Goal: Task Accomplishment & Management: Use online tool/utility

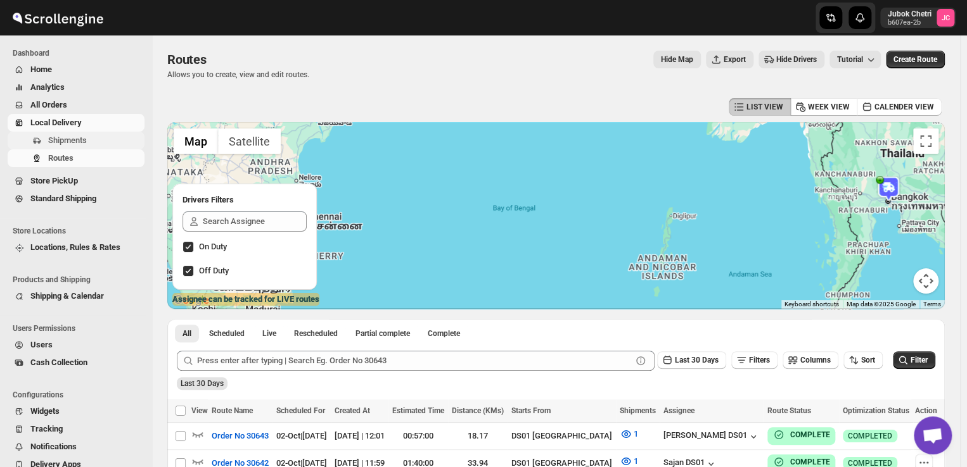
click at [51, 140] on span "Shipments" at bounding box center [67, 141] width 39 height 10
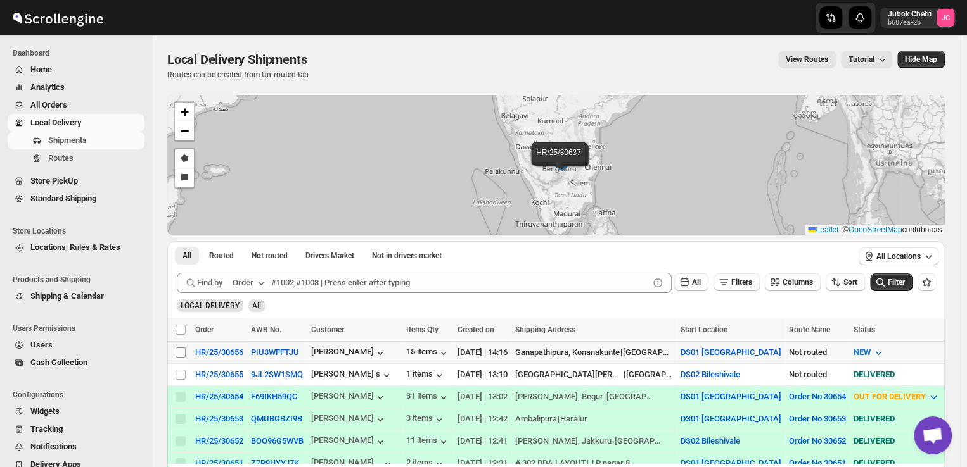
click at [181, 350] on input "Select shipment" at bounding box center [180, 353] width 10 height 10
checkbox input "true"
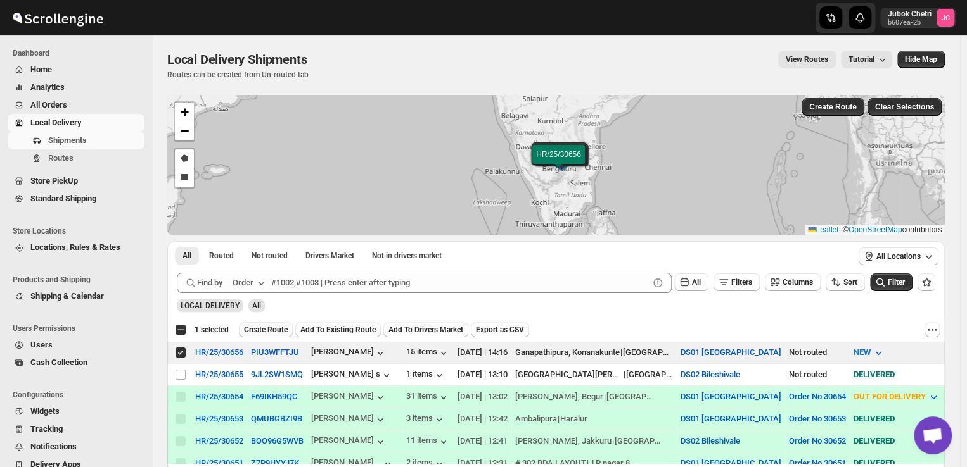
click at [269, 327] on span "Create Route" at bounding box center [266, 330] width 44 height 10
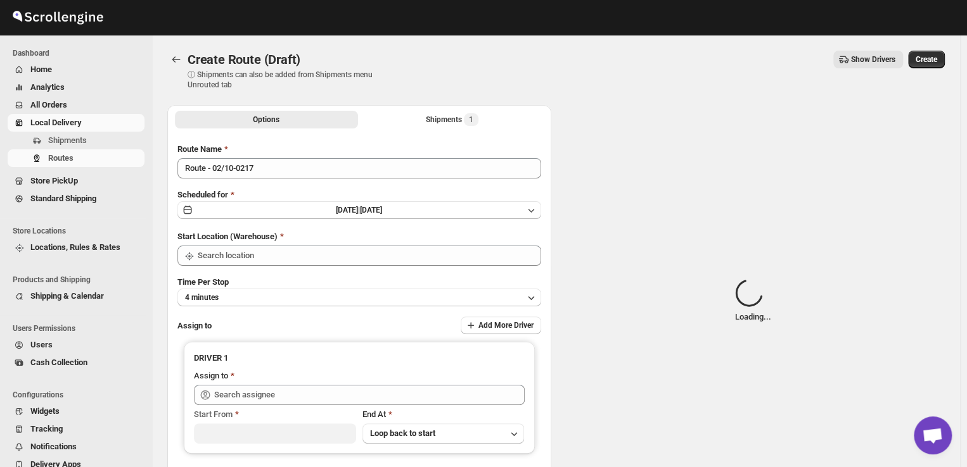
type input "DS01 [GEOGRAPHIC_DATA]"
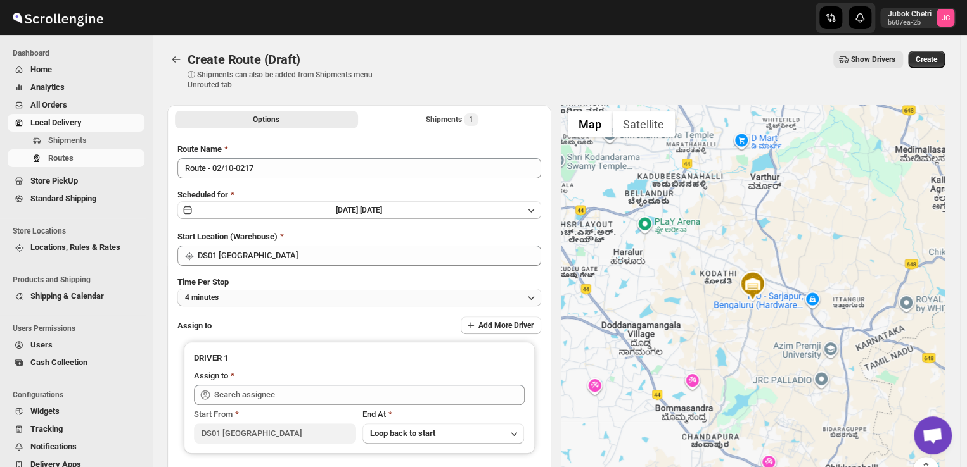
click at [362, 295] on button "4 minutes" at bounding box center [359, 298] width 364 height 18
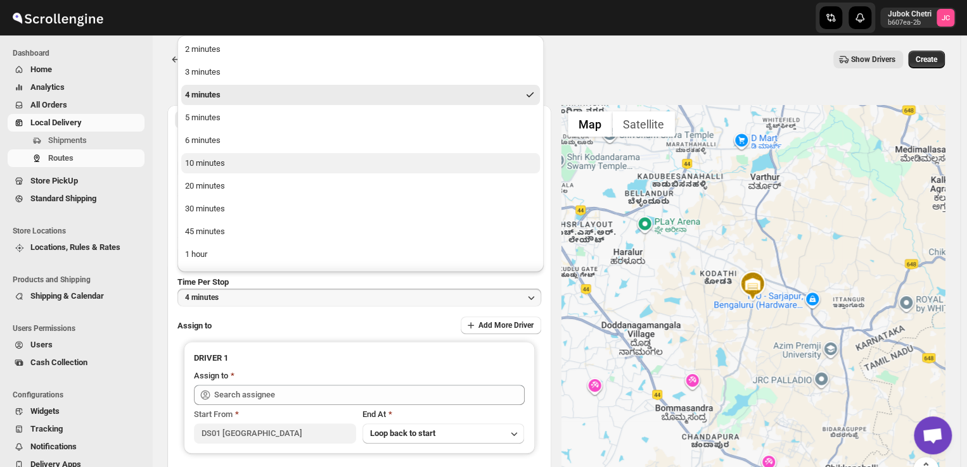
click at [206, 159] on div "10 minutes" at bounding box center [205, 163] width 40 height 13
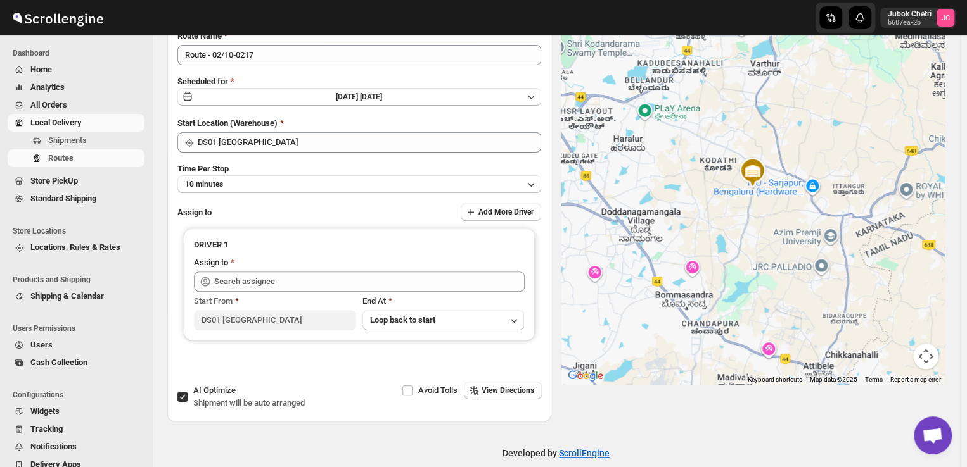
scroll to position [129, 0]
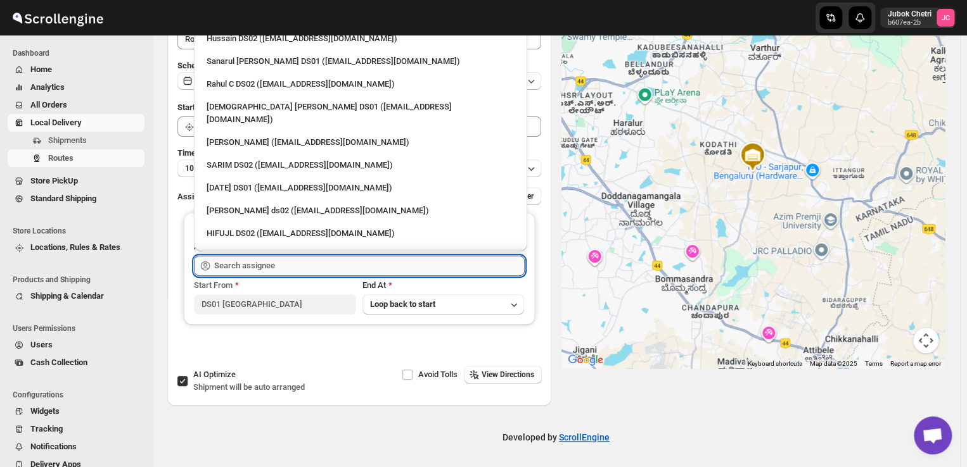
click at [278, 261] on input "text" at bounding box center [369, 266] width 310 height 20
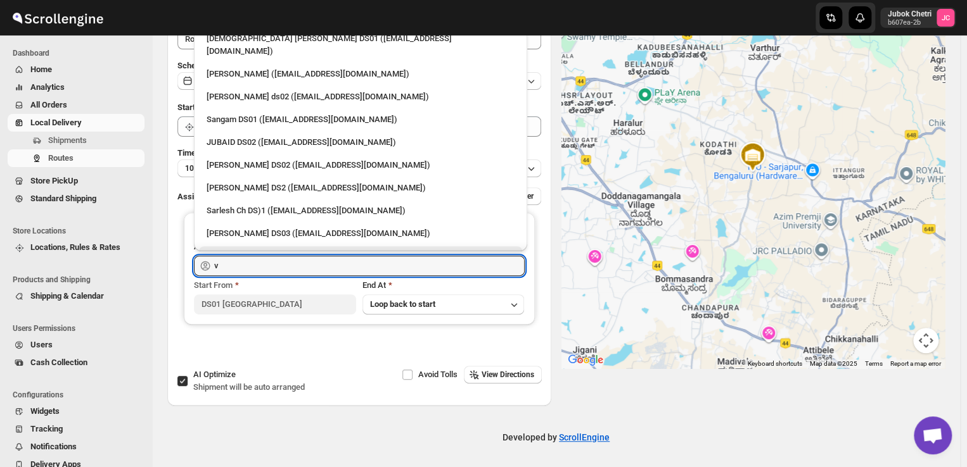
click at [274, 250] on div "Veera Kesavan (xagos20938@boxmach.com)" at bounding box center [360, 256] width 308 height 13
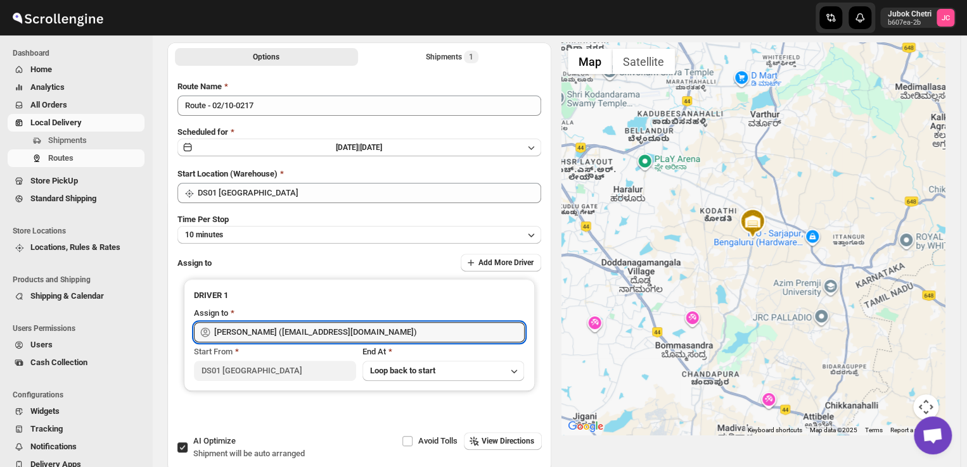
scroll to position [0, 0]
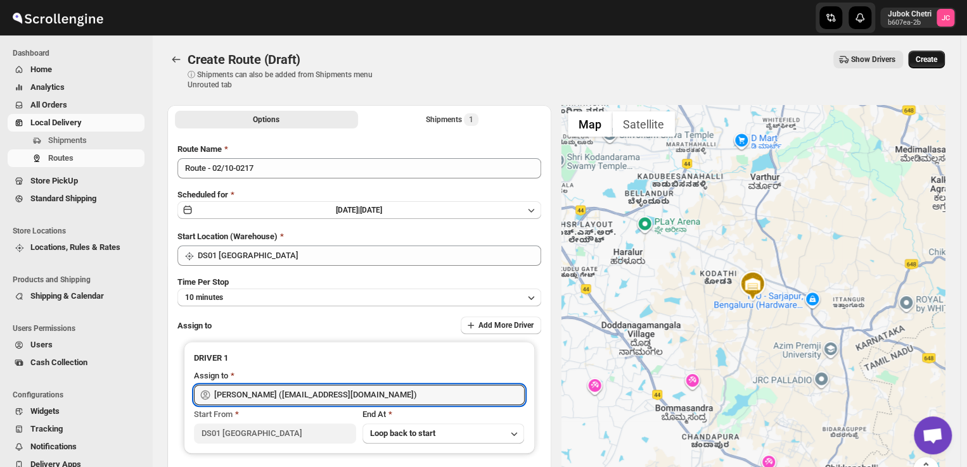
type input "Veera Kesavan (xagos20938@boxmach.com)"
click at [930, 59] on span "Create" at bounding box center [926, 59] width 22 height 10
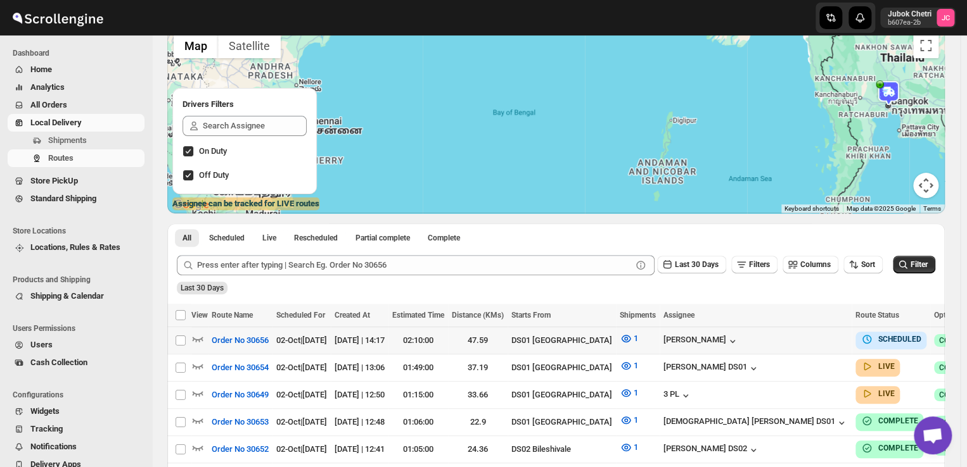
scroll to position [96, 0]
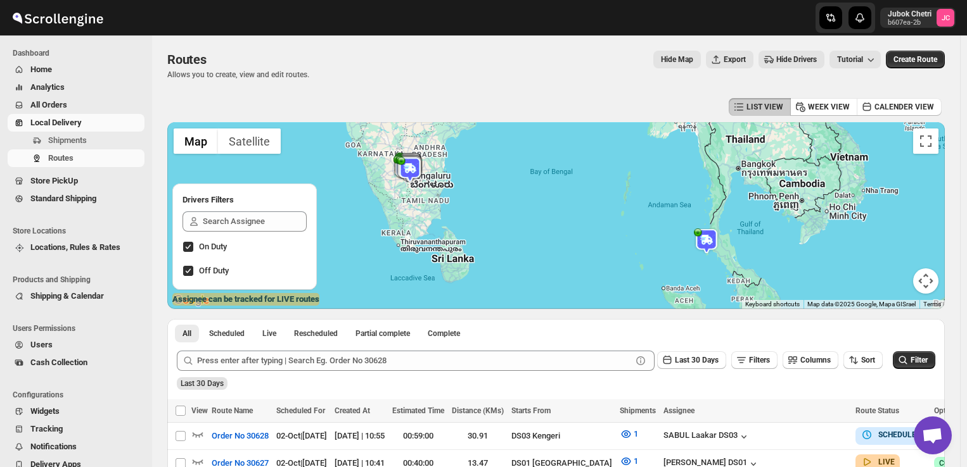
scroll to position [99, 0]
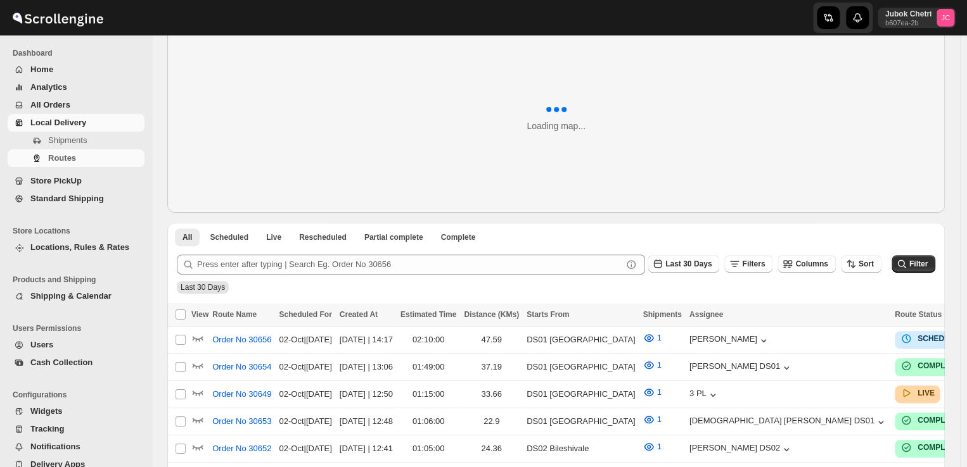
scroll to position [79, 0]
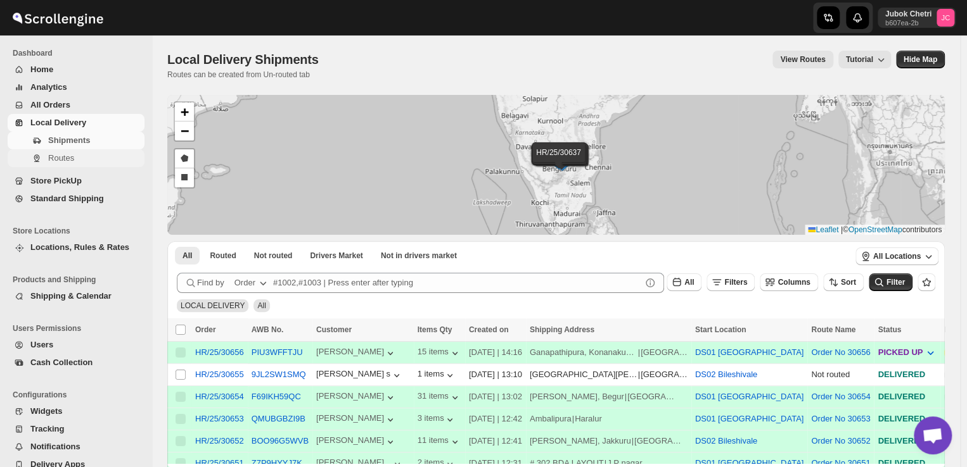
click at [64, 153] on span "Routes" at bounding box center [61, 158] width 26 height 10
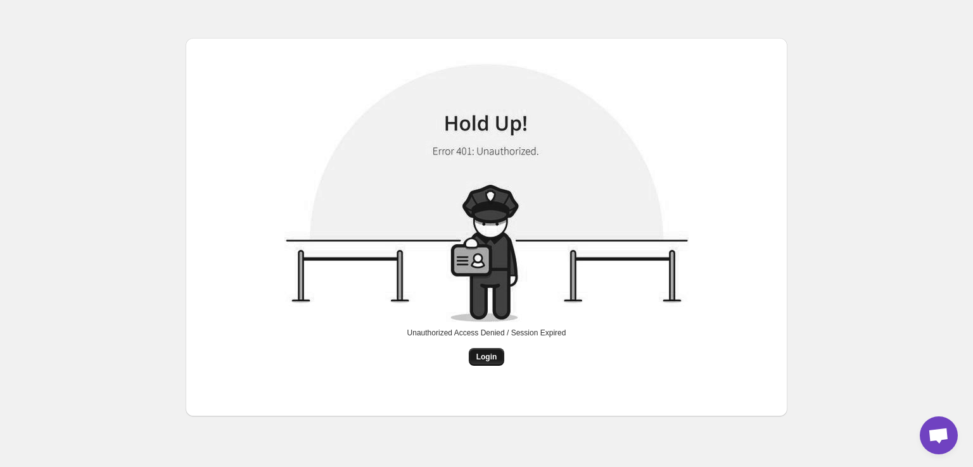
click at [485, 359] on span "Login" at bounding box center [486, 357] width 21 height 10
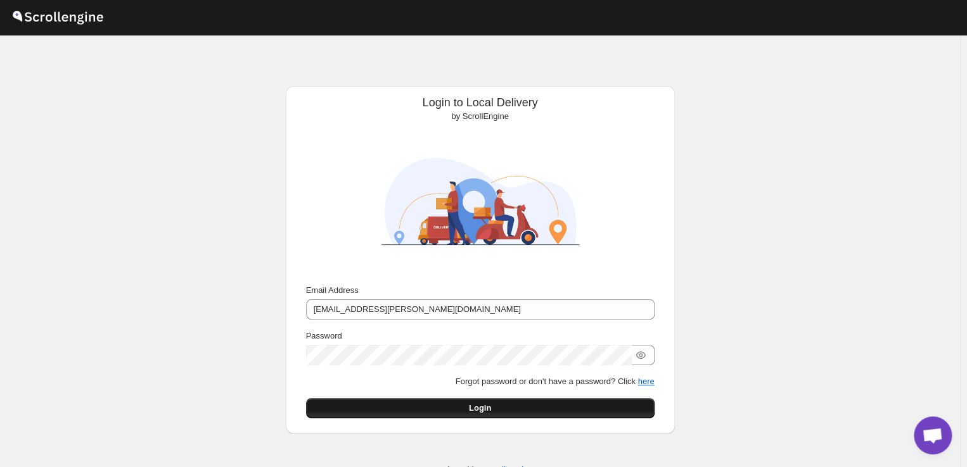
click at [505, 407] on button "Login" at bounding box center [480, 408] width 348 height 20
click at [505, 407] on div "Loading Login" at bounding box center [480, 408] width 348 height 20
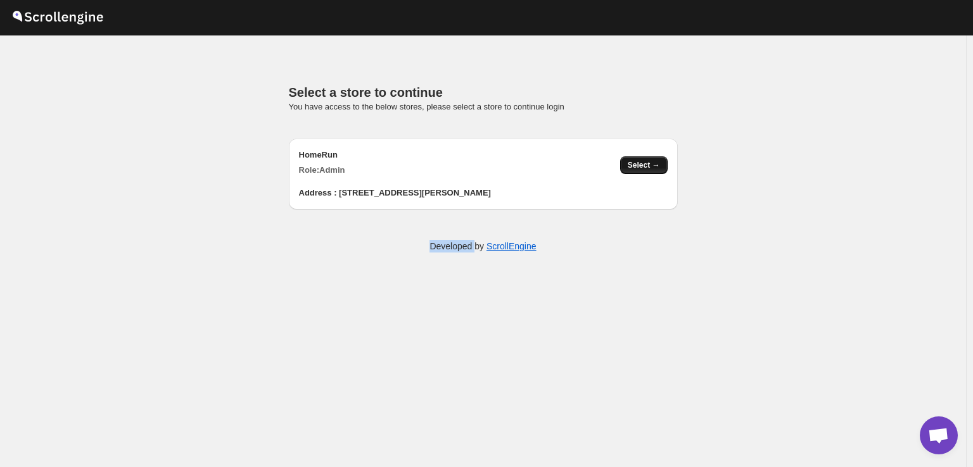
click at [644, 168] on span "Select →" at bounding box center [644, 165] width 32 height 10
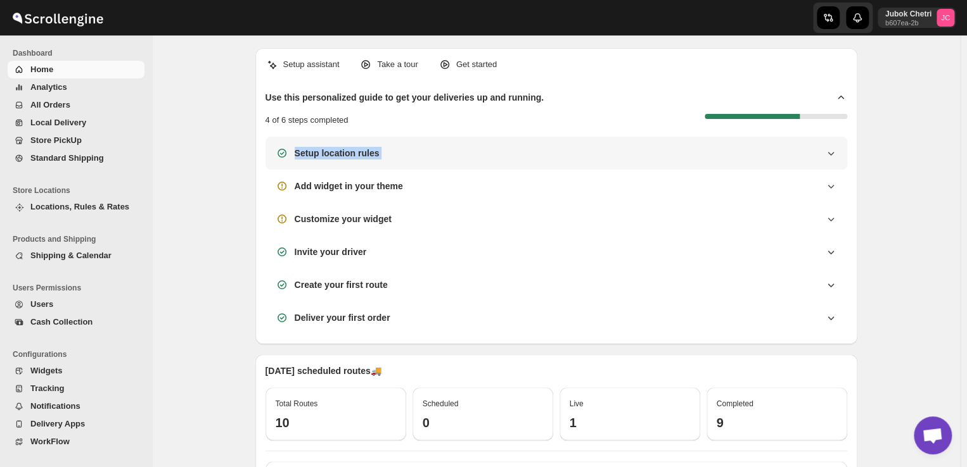
drag, startPoint x: 644, startPoint y: 168, endPoint x: 266, endPoint y: 149, distance: 378.6
click at [266, 149] on div "Setup assistant Take a tour Get started Use this personalized guide to get your…" at bounding box center [556, 196] width 602 height 296
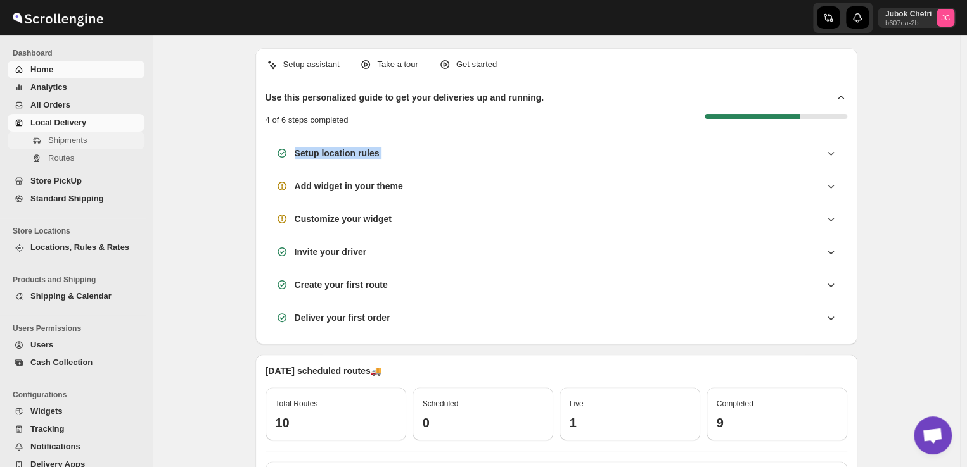
click at [76, 136] on span "Shipments" at bounding box center [67, 141] width 39 height 10
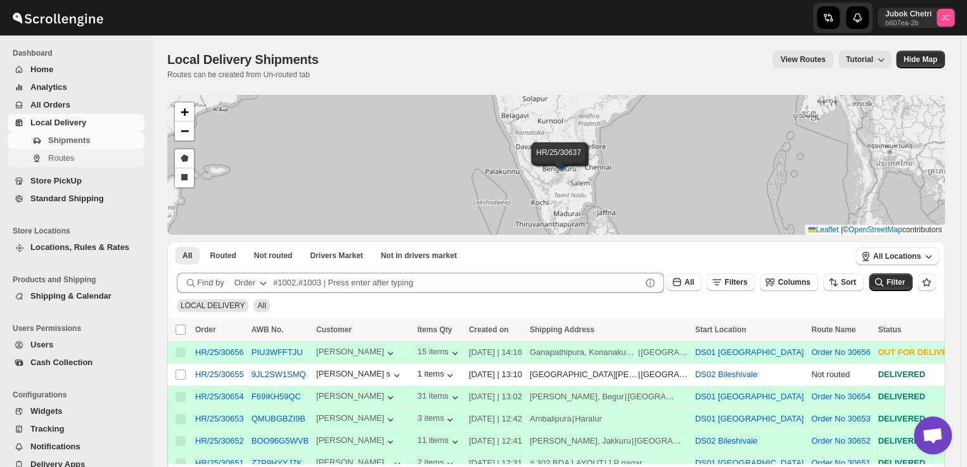
click at [56, 155] on span "Routes" at bounding box center [61, 158] width 26 height 10
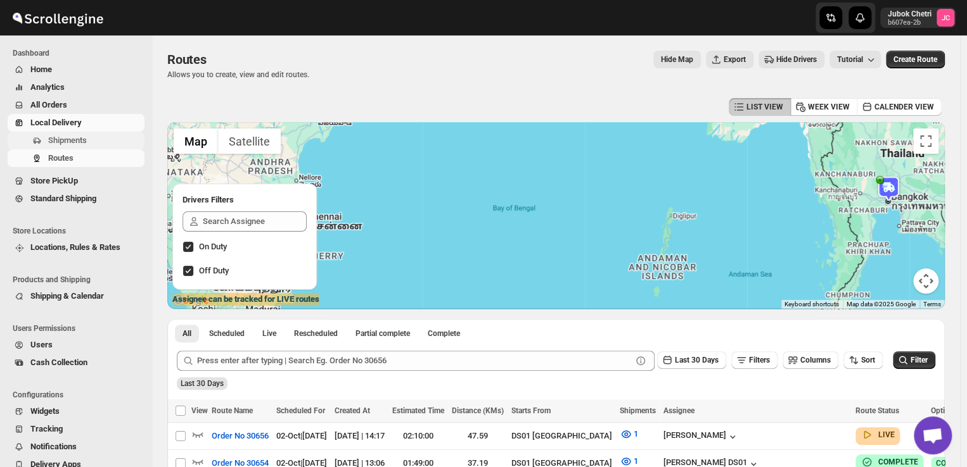
click at [103, 137] on span "Shipments" at bounding box center [95, 140] width 94 height 13
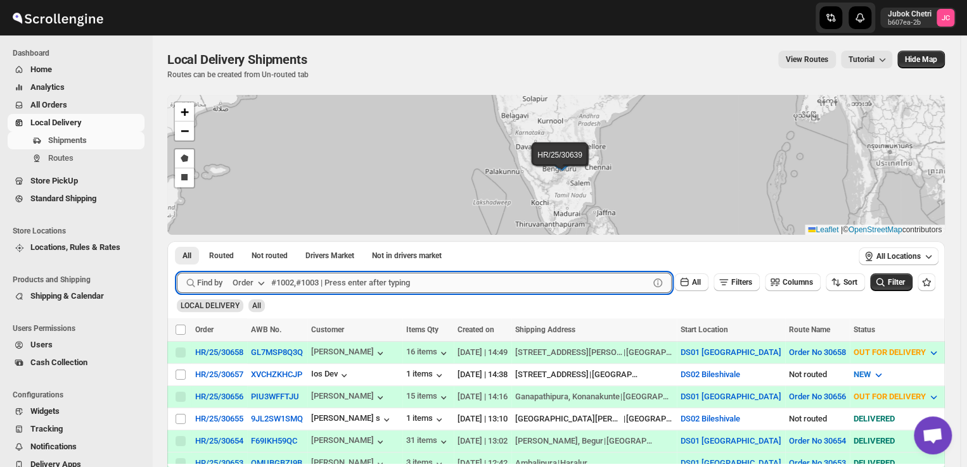
click at [408, 282] on input "text" at bounding box center [460, 283] width 378 height 20
type input "30597"
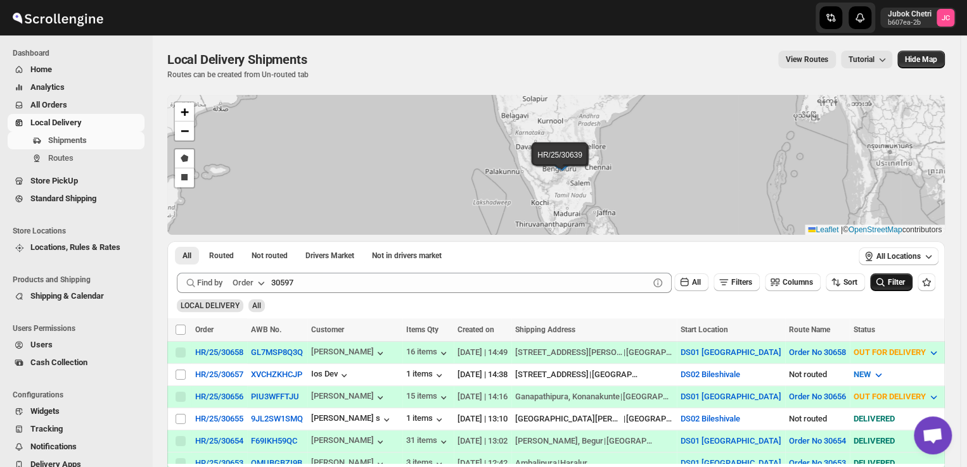
click at [898, 282] on span "Filter" at bounding box center [895, 282] width 17 height 9
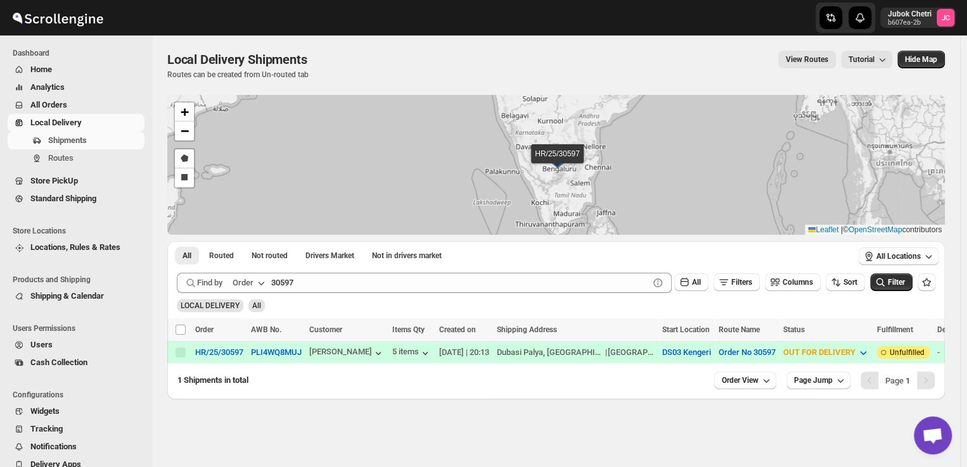
click at [889, 352] on span "Unfulfilled" at bounding box center [906, 353] width 35 height 10
click at [179, 327] on input "Select all shipments" at bounding box center [180, 330] width 10 height 10
click at [179, 335] on span at bounding box center [180, 329] width 11 height 11
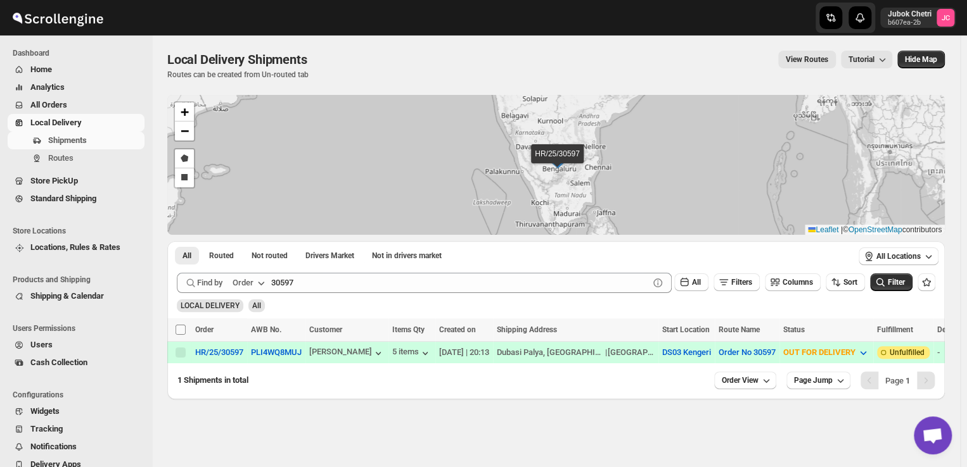
click at [179, 335] on input "Select all shipments" at bounding box center [180, 330] width 10 height 10
checkbox input "false"
click at [199, 385] on span "1 Shipments in total" at bounding box center [212, 381] width 71 height 10
drag, startPoint x: 755, startPoint y: 409, endPoint x: 746, endPoint y: 383, distance: 27.4
click at [746, 383] on div "Local Delivery Shipments. This page is ready Local Delivery Shipments Routes ca…" at bounding box center [556, 251] width 808 height 432
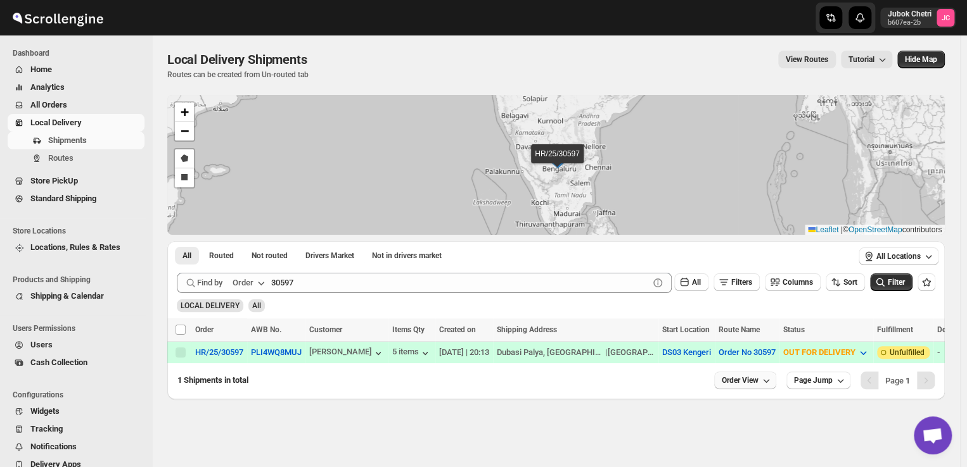
click at [746, 383] on span "Order View" at bounding box center [739, 381] width 37 height 10
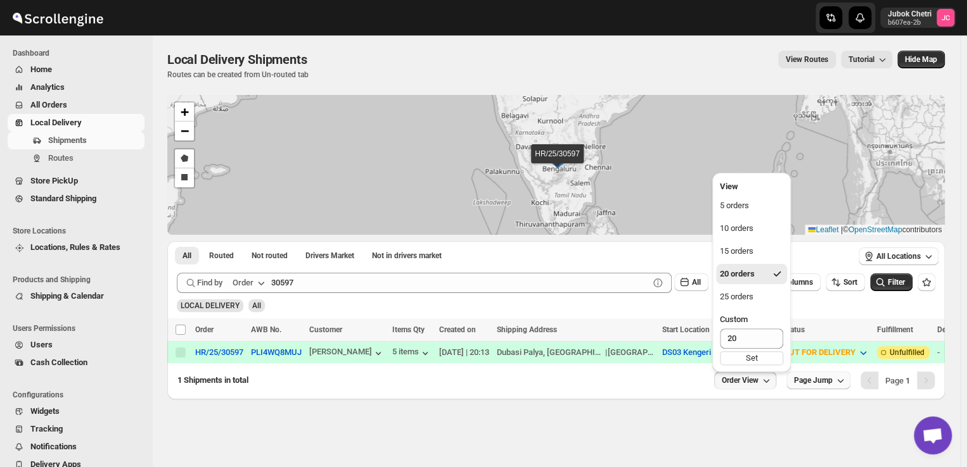
click at [815, 382] on span "Page Jump" at bounding box center [813, 381] width 39 height 10
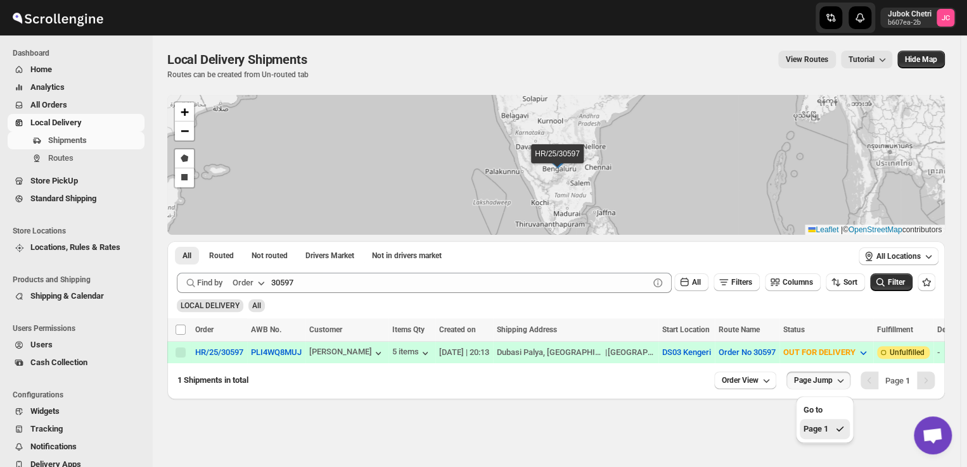
click at [896, 384] on span "Page 1" at bounding box center [897, 381] width 25 height 10
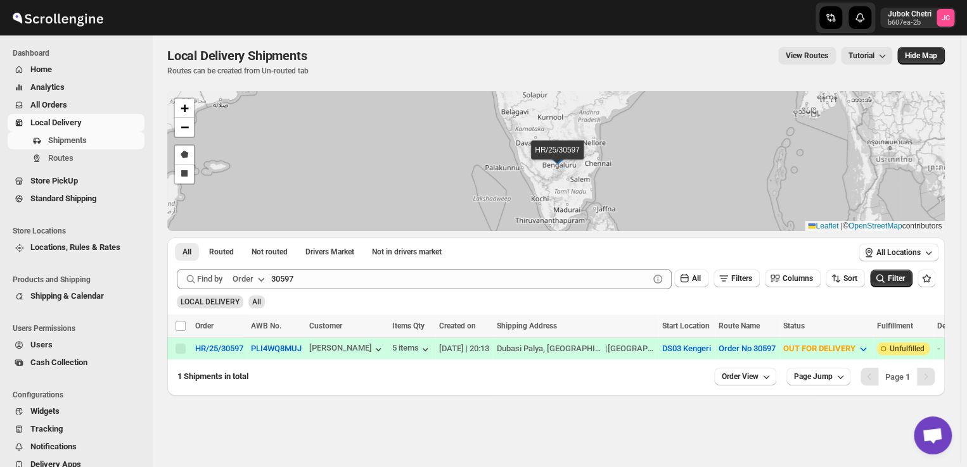
scroll to position [4, 0]
click at [61, 160] on span "Routes" at bounding box center [60, 158] width 25 height 10
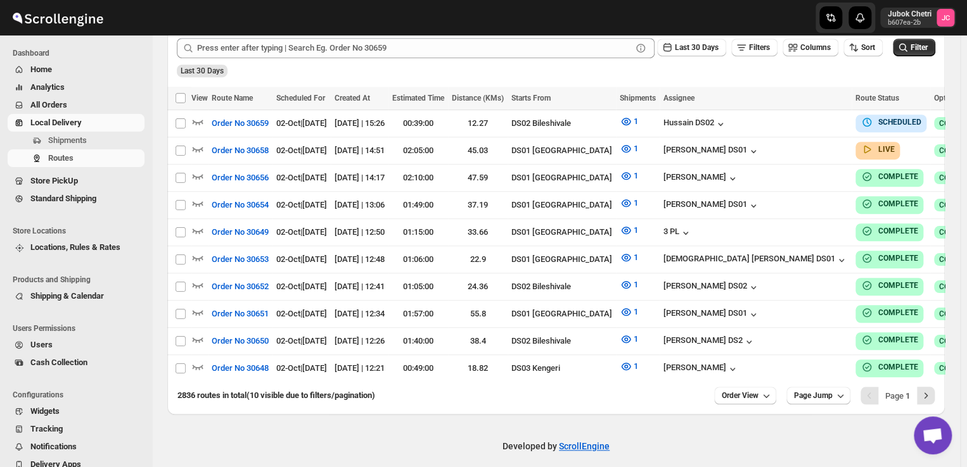
scroll to position [315, 0]
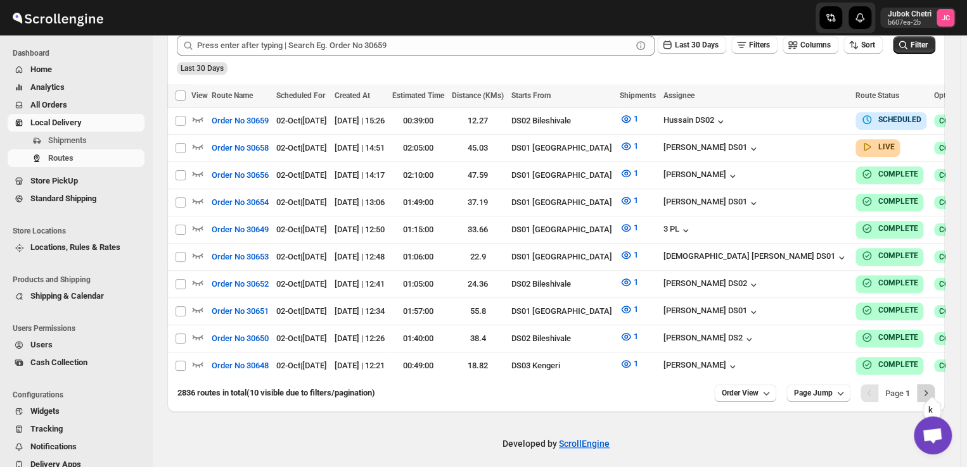
click at [930, 387] on icon "Next" at bounding box center [925, 393] width 13 height 13
